Goal: Task Accomplishment & Management: Manage account settings

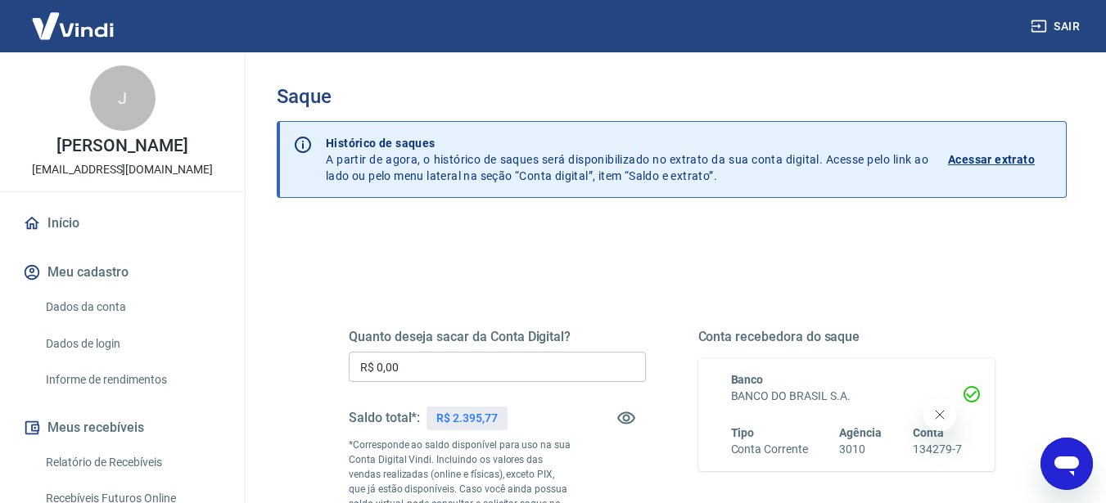
click at [485, 368] on input "R$ 0,00" at bounding box center [497, 367] width 297 height 30
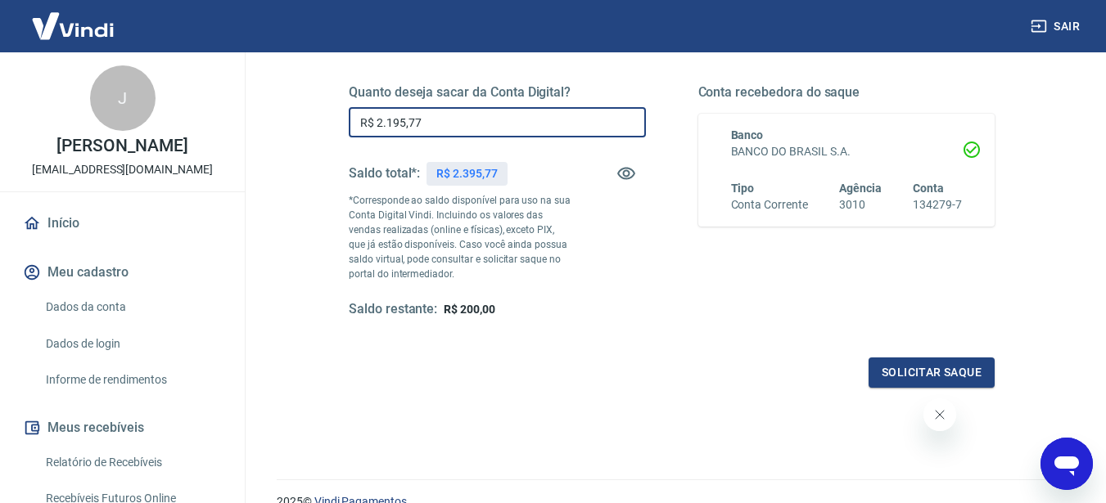
scroll to position [246, 0]
type input "R$ 2.195,77"
click at [929, 376] on button "Solicitar saque" at bounding box center [931, 372] width 126 height 30
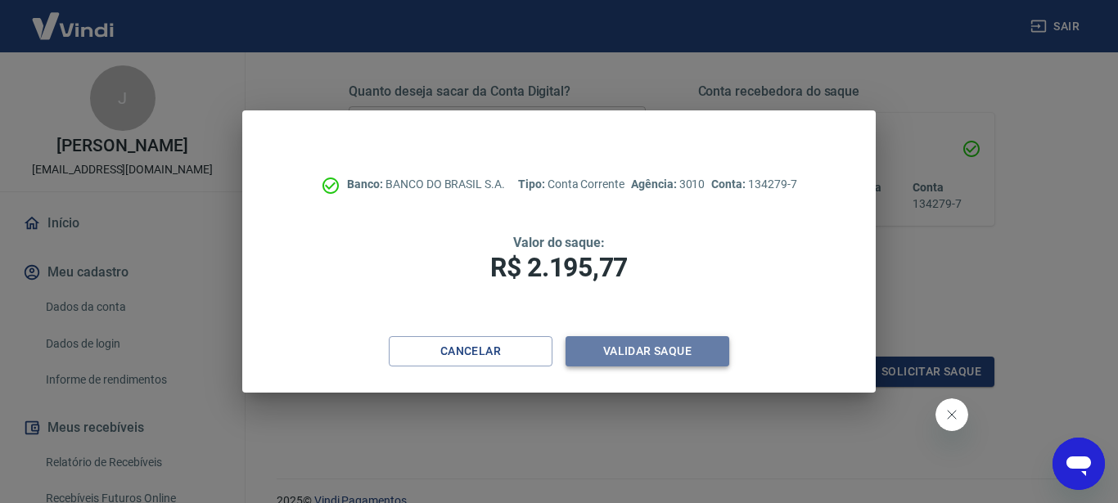
click at [627, 353] on button "Validar saque" at bounding box center [648, 351] width 164 height 30
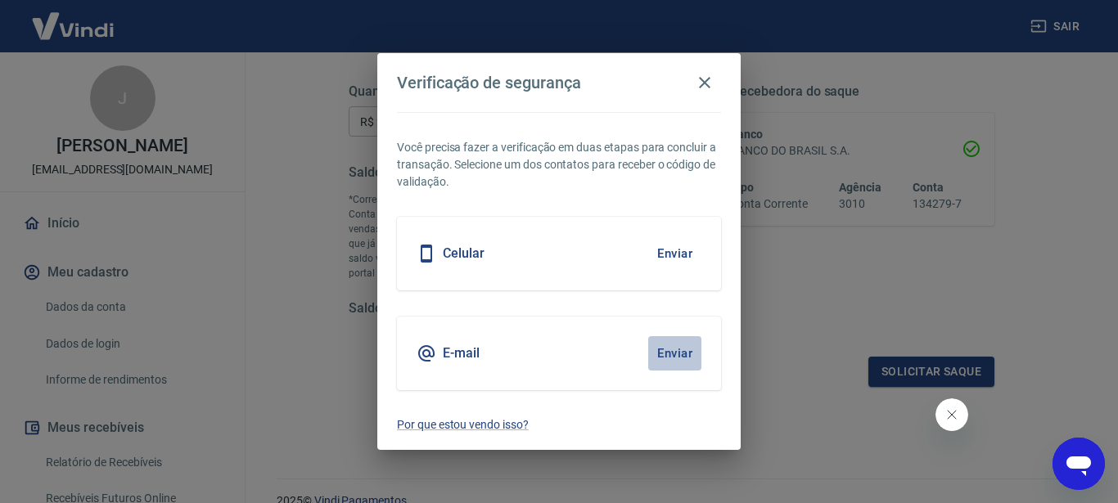
click at [671, 357] on button "Enviar" at bounding box center [674, 353] width 53 height 34
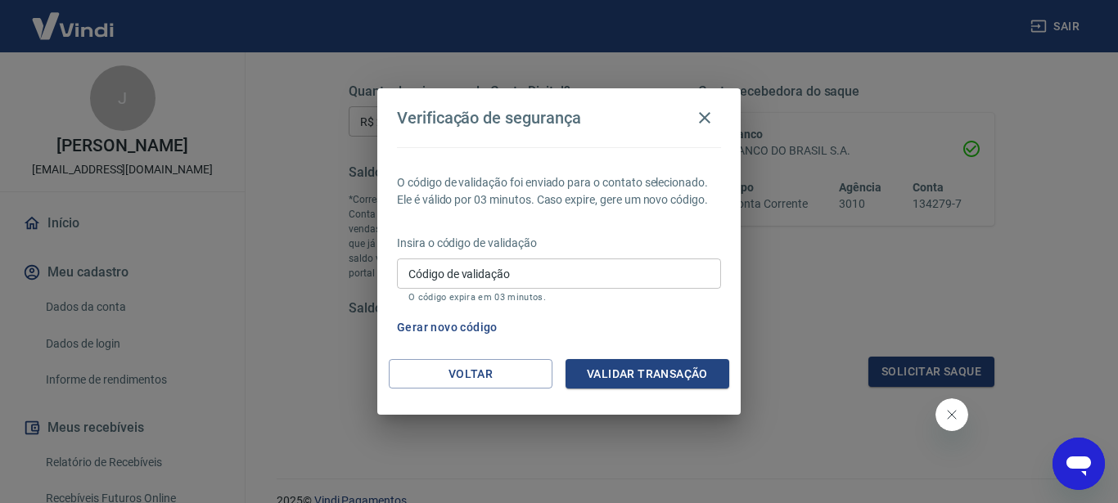
click at [634, 273] on input "Código de validação" at bounding box center [559, 274] width 324 height 30
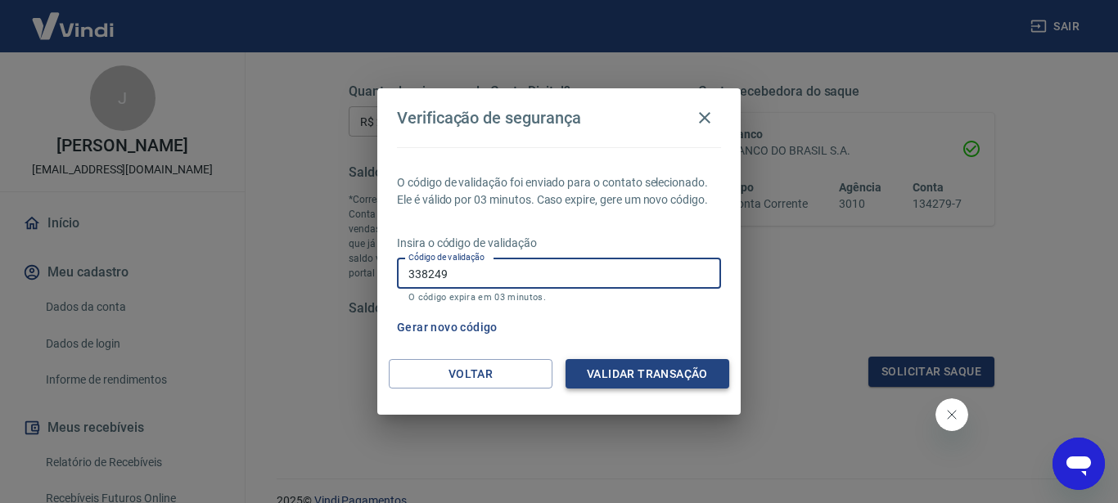
type input "338249"
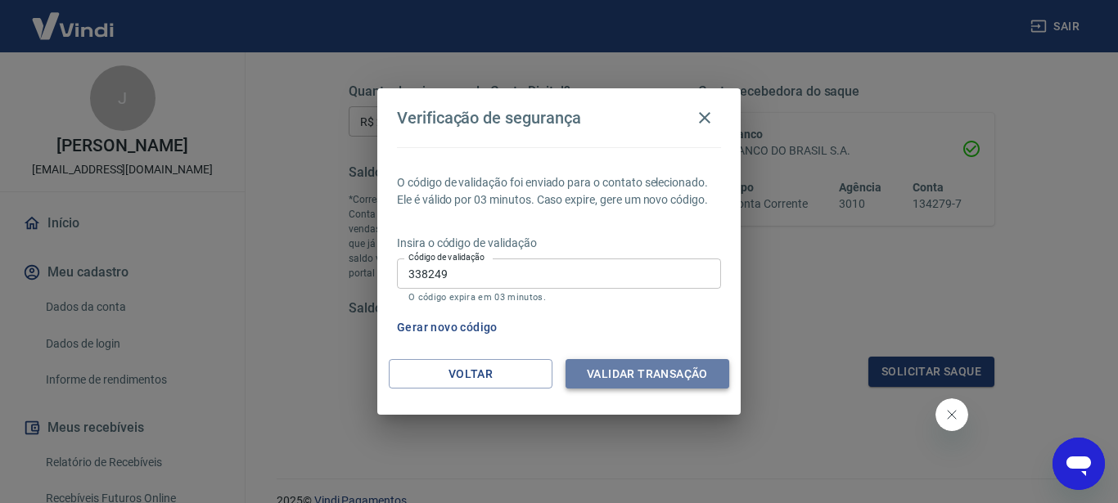
click at [638, 372] on button "Validar transação" at bounding box center [648, 374] width 164 height 30
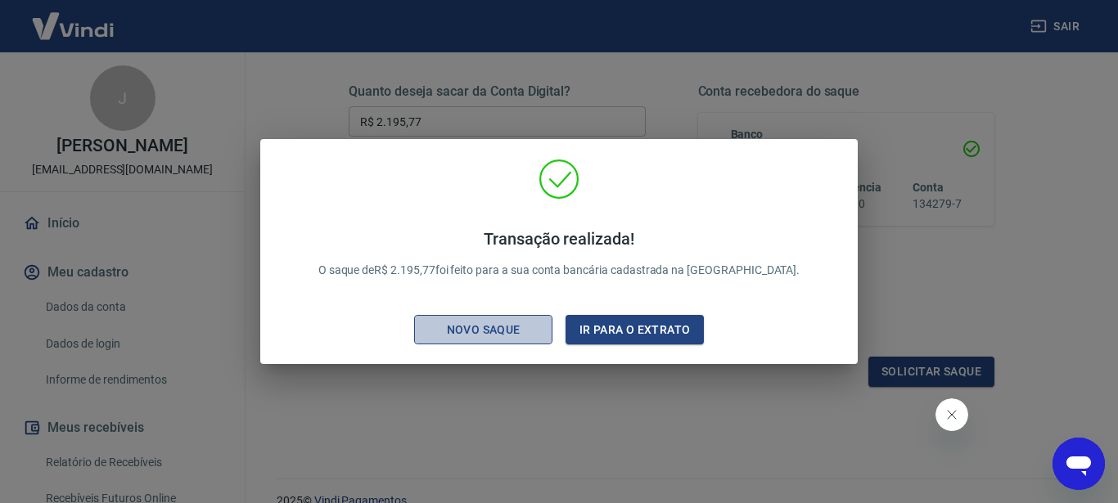
click at [504, 336] on div "Novo saque" at bounding box center [483, 330] width 113 height 20
